Goal: Check status: Check status

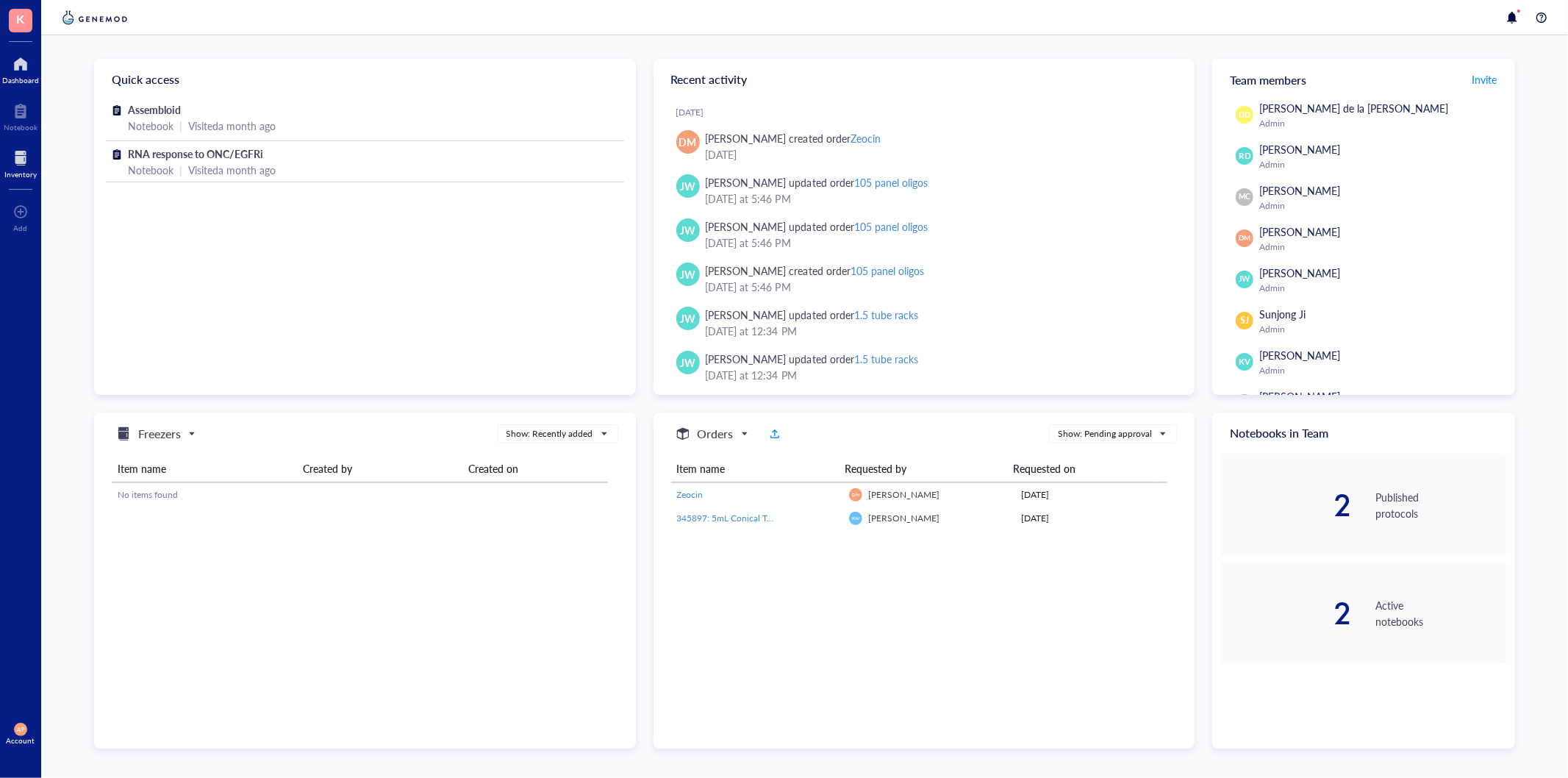
click at [9, 163] on div at bounding box center [21, 157] width 33 height 23
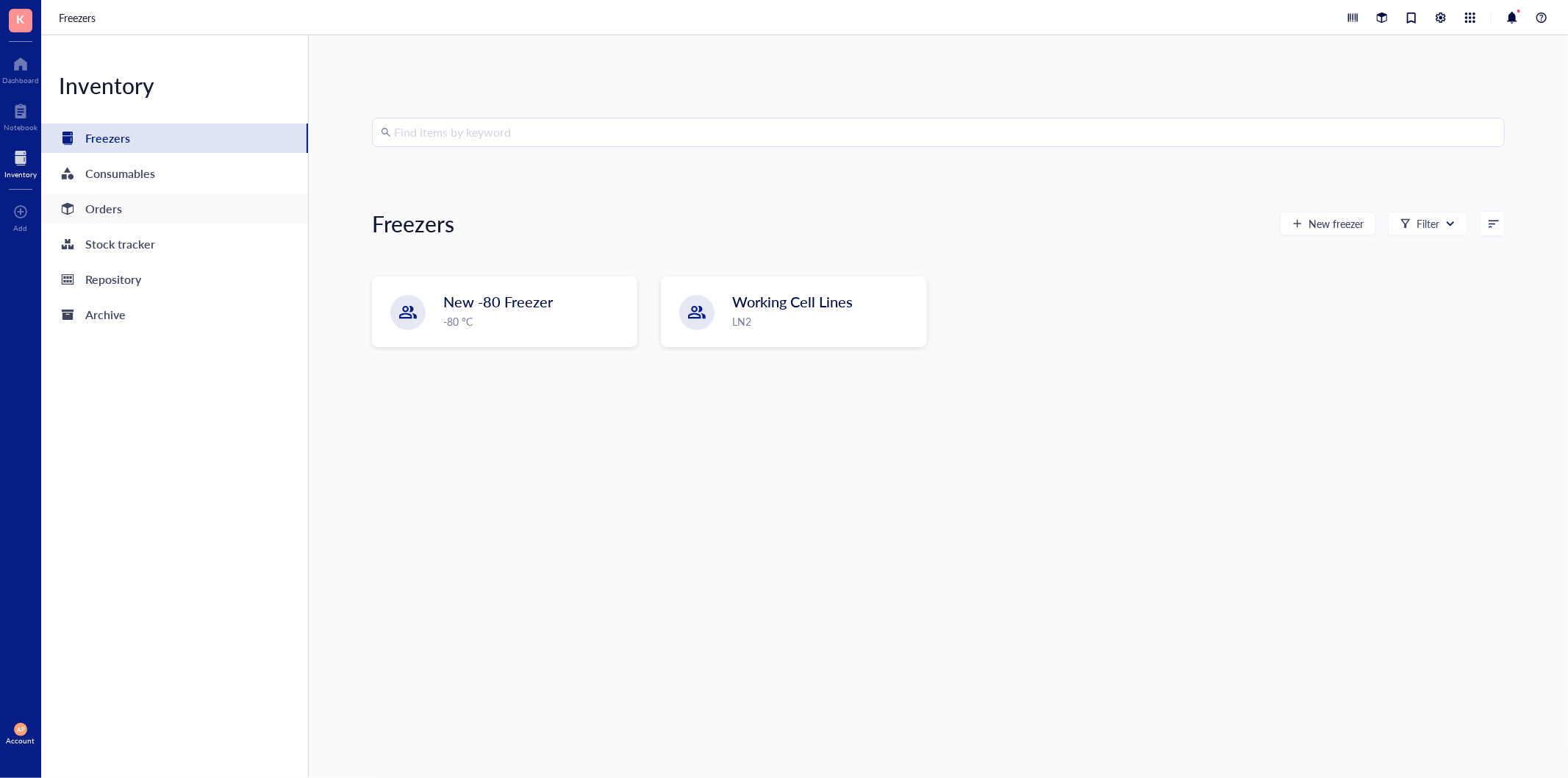
click at [112, 209] on div "Orders" at bounding box center [103, 209] width 37 height 21
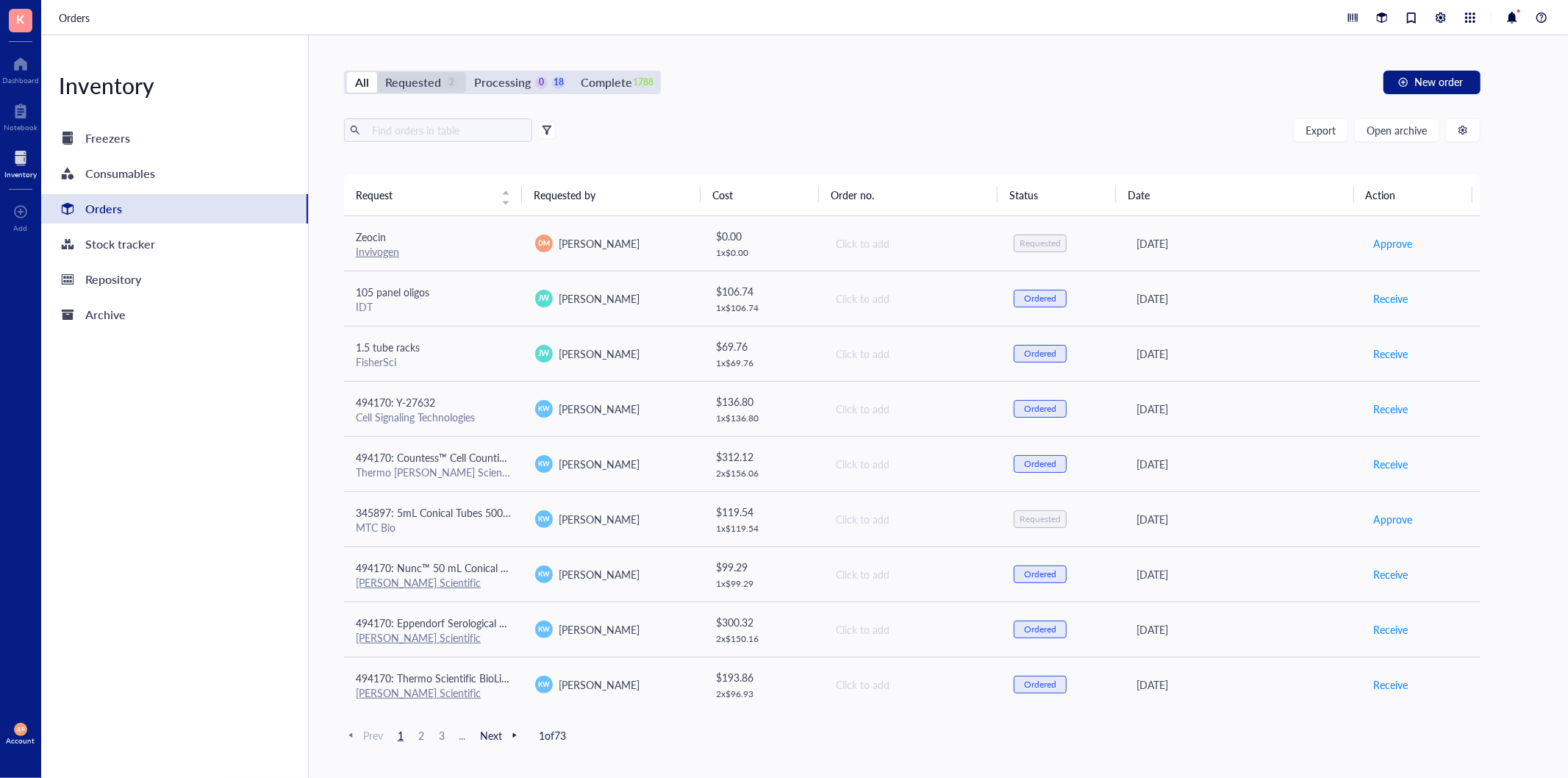
click at [418, 78] on div "Requested" at bounding box center [414, 82] width 56 height 21
click at [377, 72] on input "Requested 2" at bounding box center [377, 72] width 0 height 0
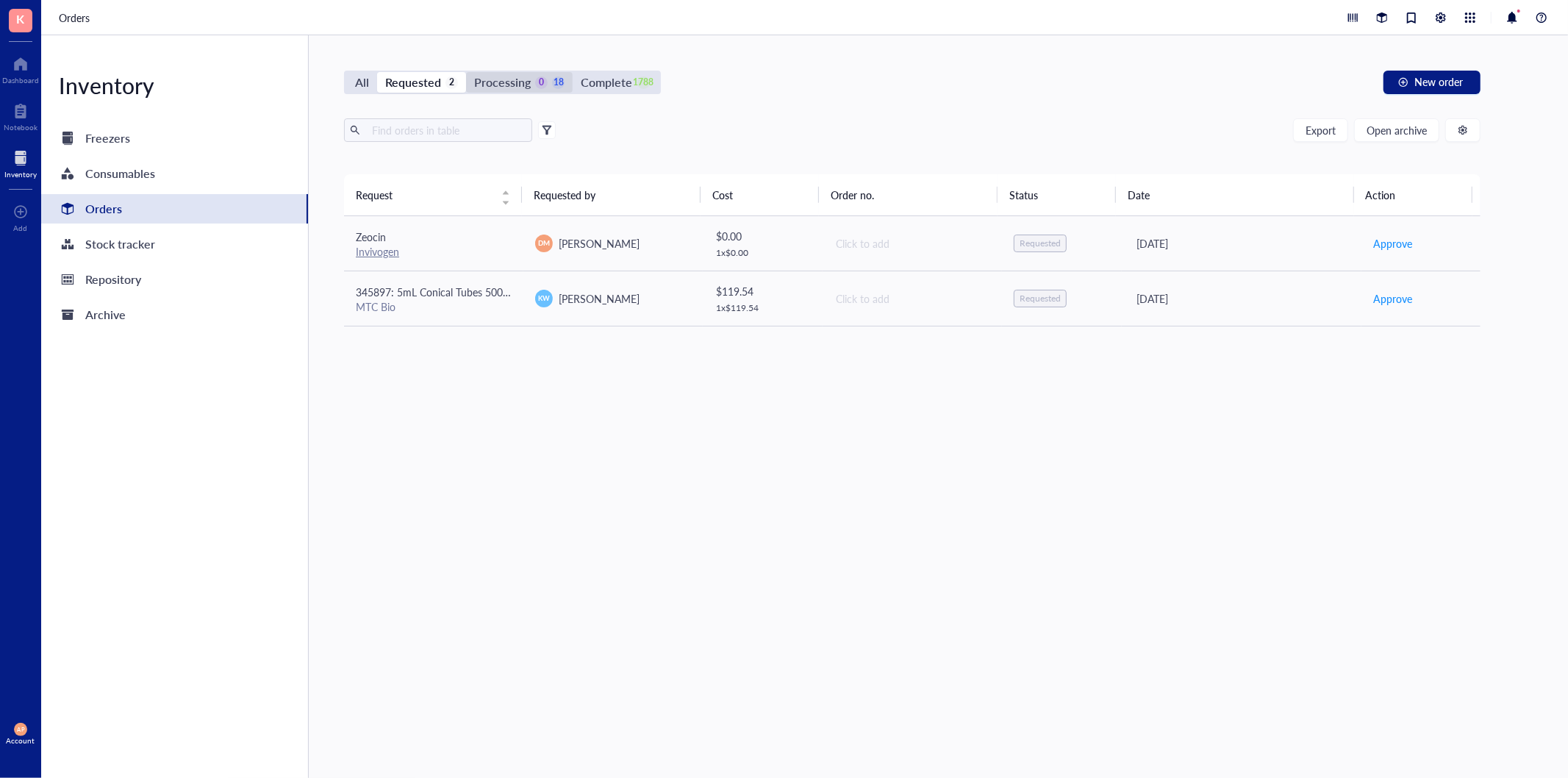
click at [485, 84] on div "Processing" at bounding box center [503, 82] width 56 height 21
click at [466, 72] on input "Processing 0 18" at bounding box center [466, 72] width 0 height 0
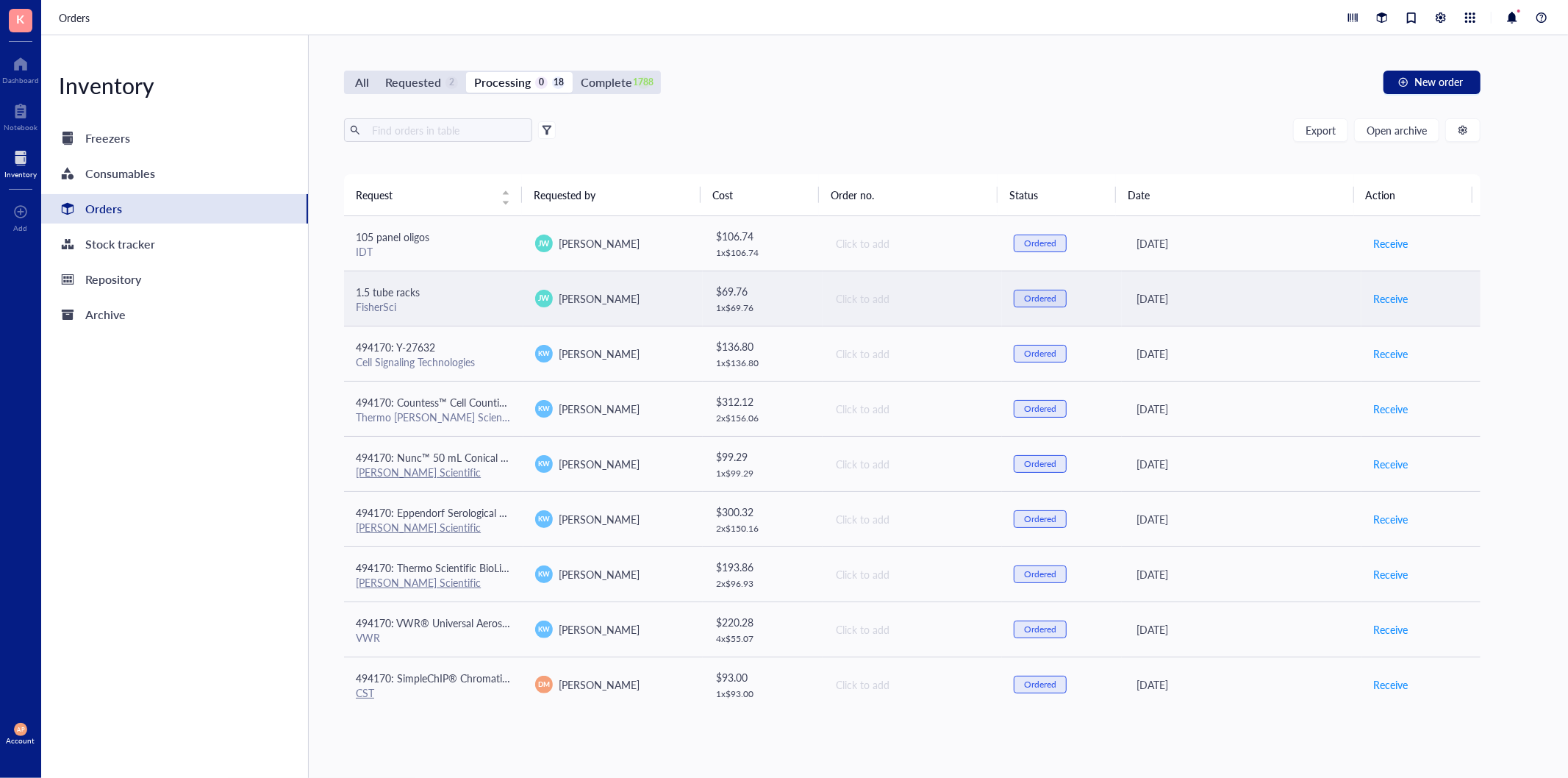
click at [471, 296] on div "1.5 tube racks" at bounding box center [433, 291] width 156 height 16
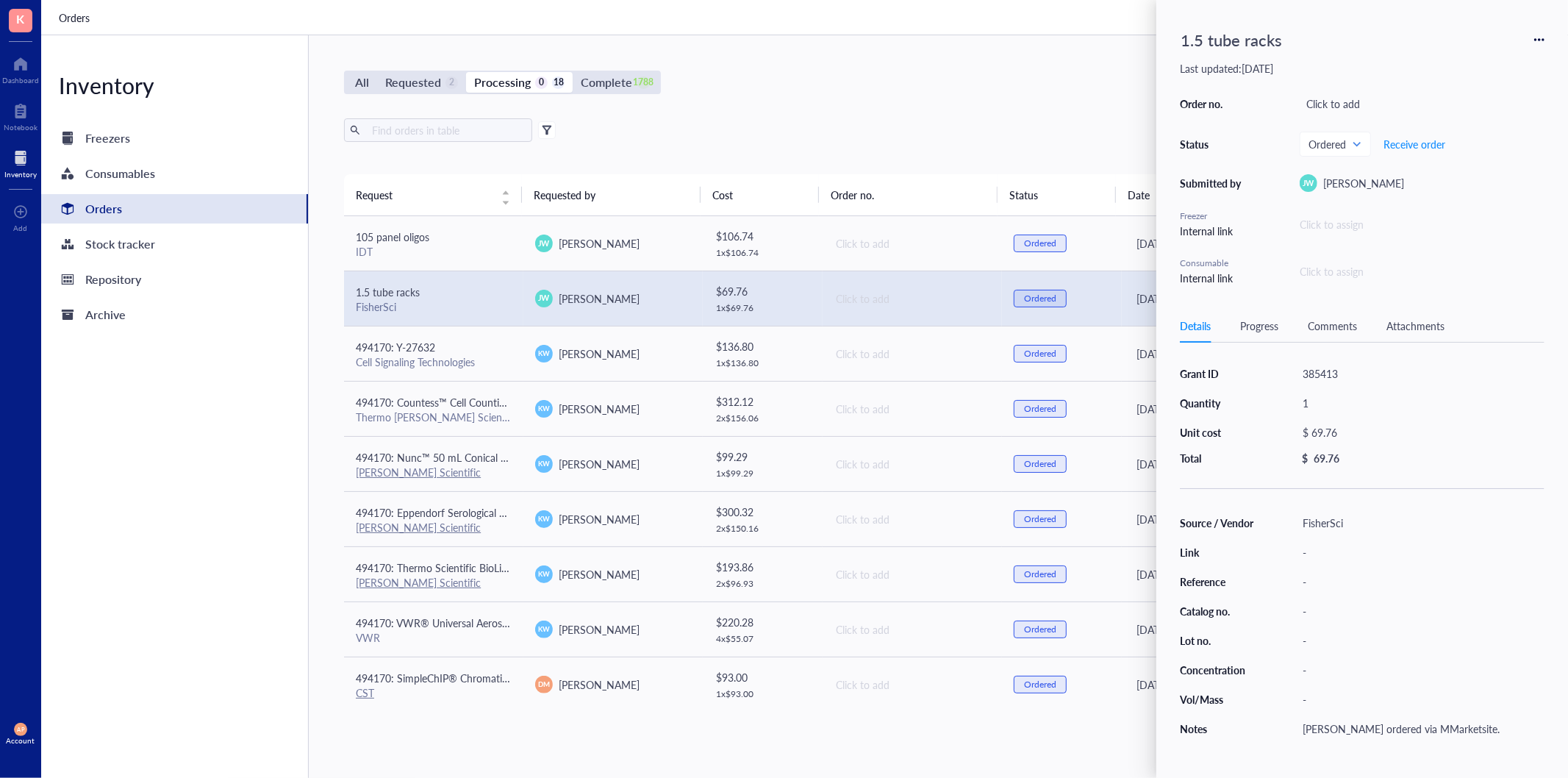
click at [952, 111] on div "All Requested 2 Processing 0 18 Complete 1788 New order Export Open archive Req…" at bounding box center [913, 406] width 1208 height 742
